Goal: Transaction & Acquisition: Subscribe to service/newsletter

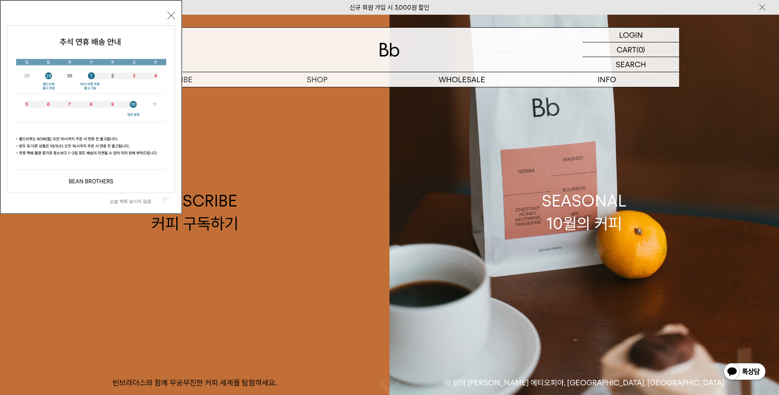
click at [173, 15] on button "닫기" at bounding box center [171, 16] width 8 height 8
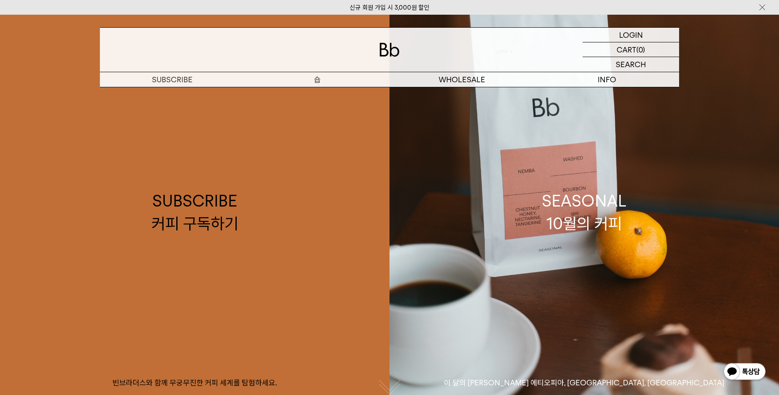
click at [316, 80] on p "숍" at bounding box center [317, 79] width 145 height 15
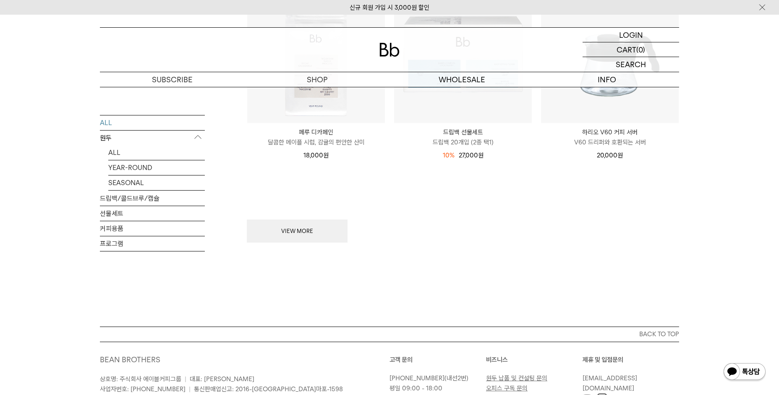
scroll to position [1105, 0]
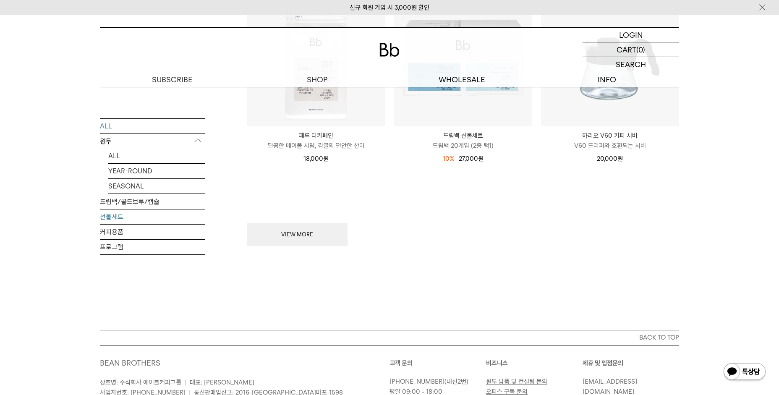
click at [112, 218] on link "선물세트" at bounding box center [152, 216] width 105 height 15
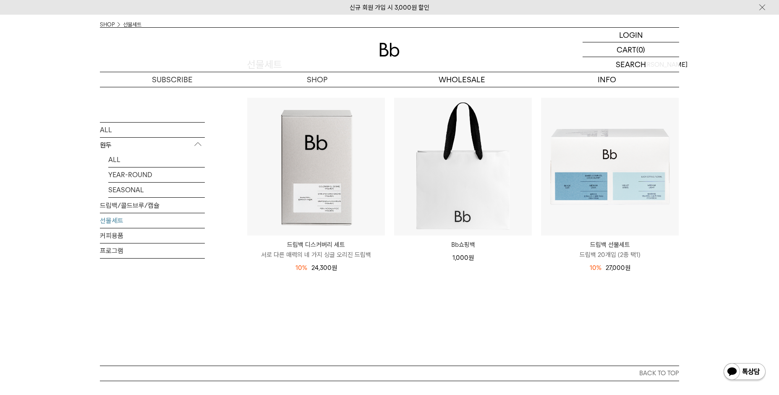
scroll to position [201, 0]
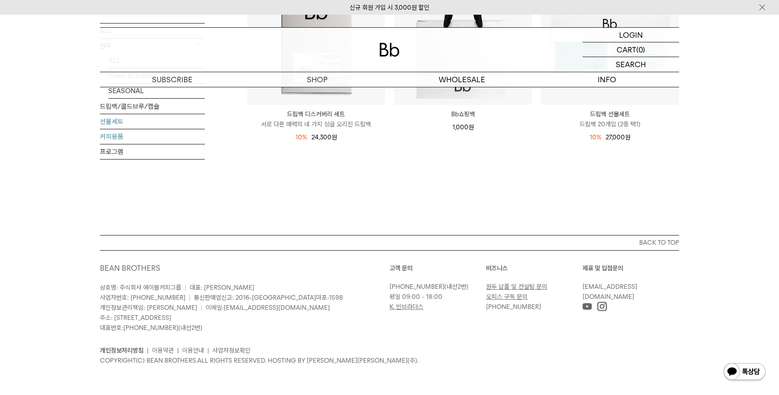
click at [117, 139] on link "커피용품" at bounding box center [152, 136] width 105 height 15
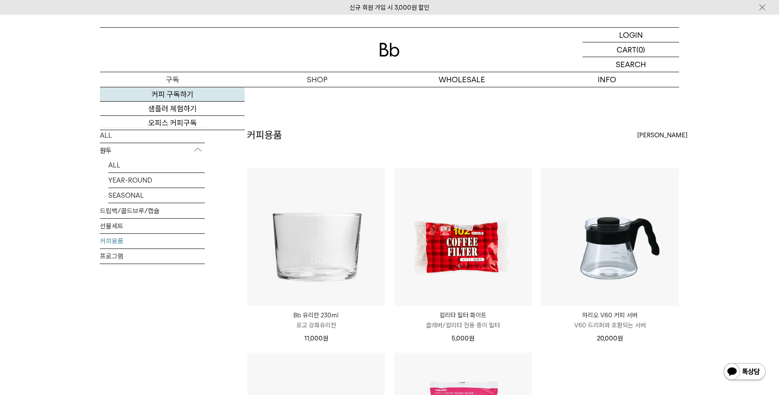
click at [172, 96] on link "커피 구독하기" at bounding box center [172, 94] width 145 height 14
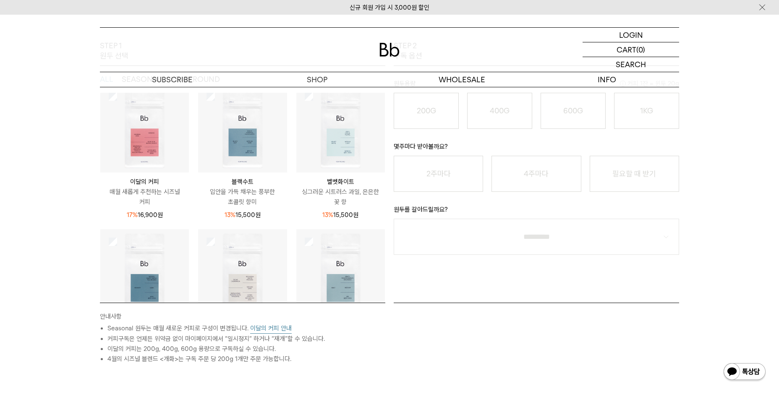
scroll to position [42, 0]
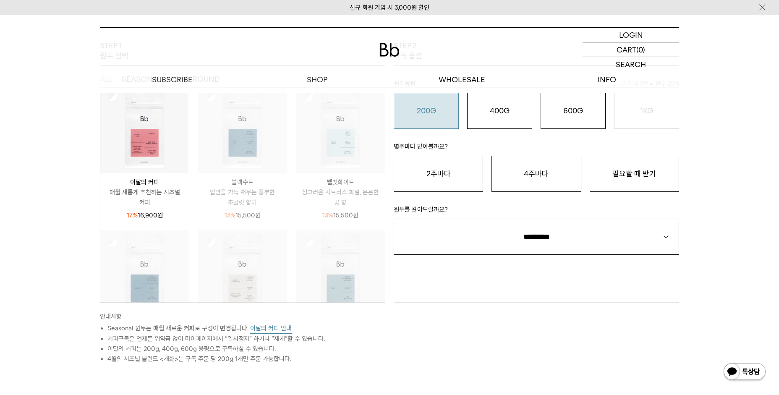
click at [436, 112] on div "200G 16,900 원" at bounding box center [426, 111] width 56 height 10
click at [441, 175] on button "2주마다" at bounding box center [438, 174] width 89 height 36
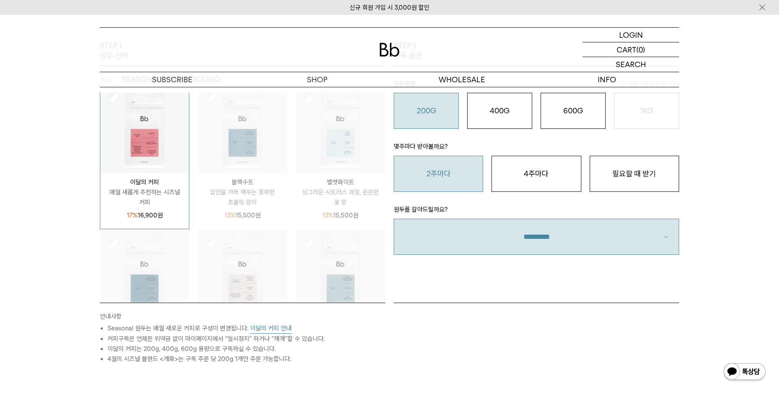
click at [451, 223] on select "**********" at bounding box center [536, 237] width 285 height 36
select select "**"
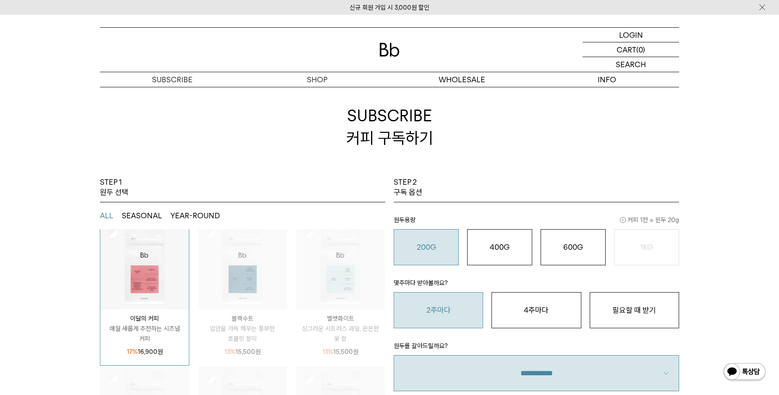
scroll to position [0, 0]
